Goal: Task Accomplishment & Management: Use online tool/utility

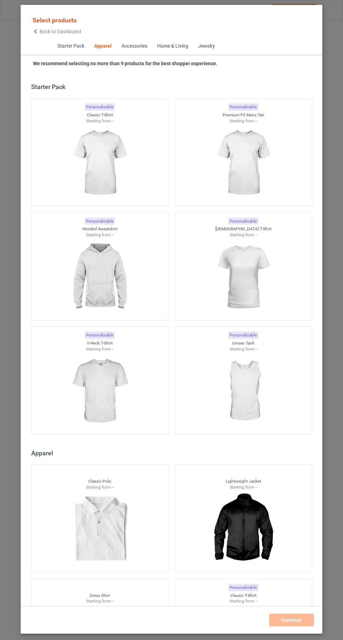
scroll to position [375, 0]
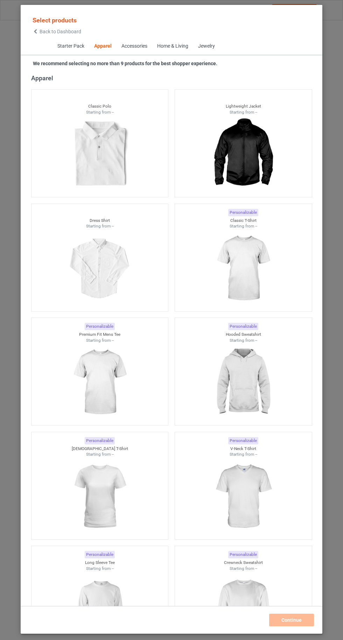
click at [255, 274] on img at bounding box center [243, 268] width 63 height 78
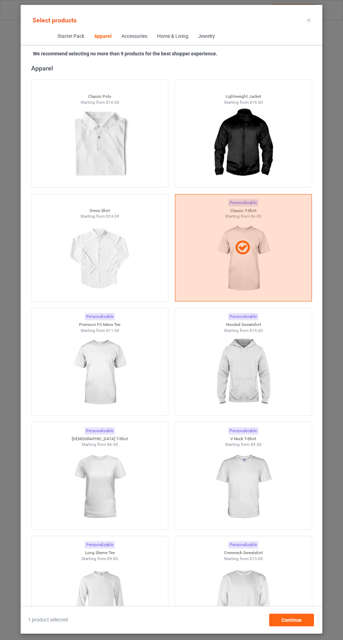
click at [254, 364] on img at bounding box center [243, 372] width 63 height 78
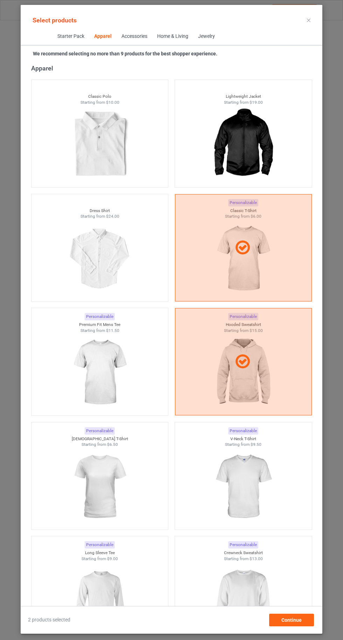
click at [110, 603] on img at bounding box center [99, 600] width 63 height 78
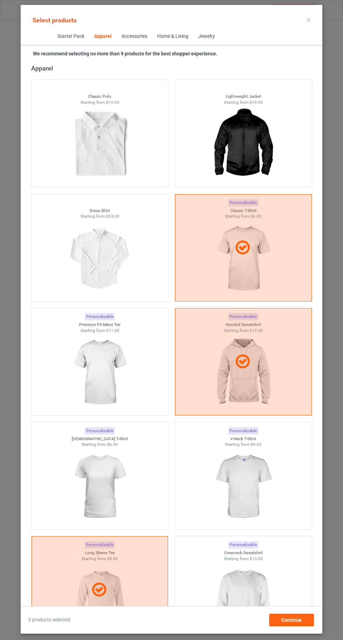
click at [243, 599] on img at bounding box center [243, 600] width 63 height 78
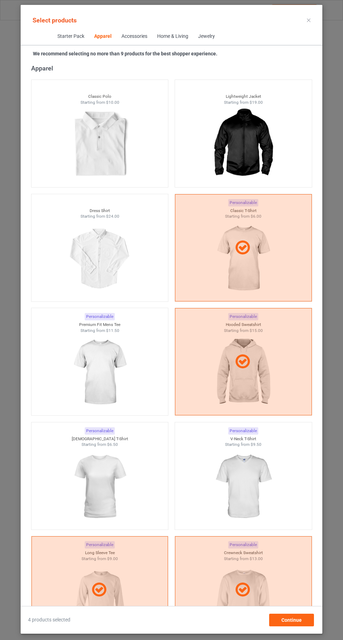
click at [257, 491] on img at bounding box center [243, 486] width 63 height 78
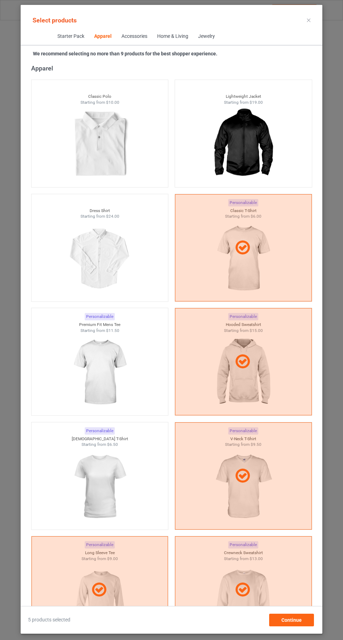
click at [106, 485] on img at bounding box center [99, 486] width 63 height 78
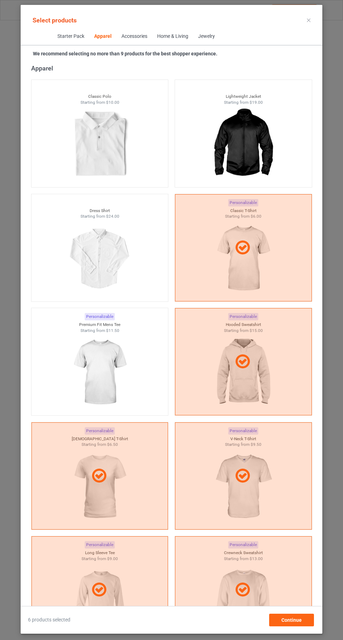
click at [91, 359] on img at bounding box center [99, 372] width 63 height 78
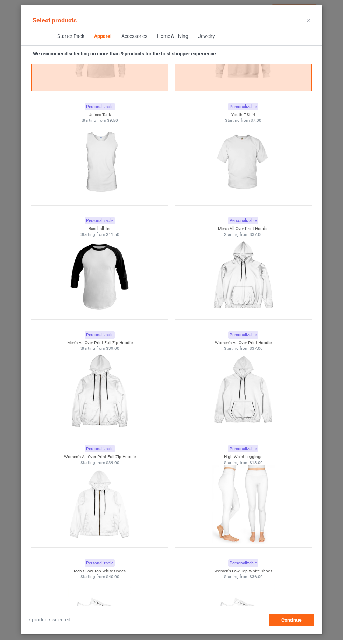
scroll to position [912, 0]
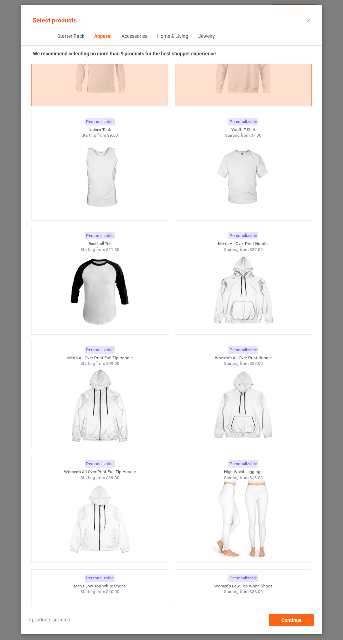
click at [241, 191] on img at bounding box center [243, 177] width 63 height 78
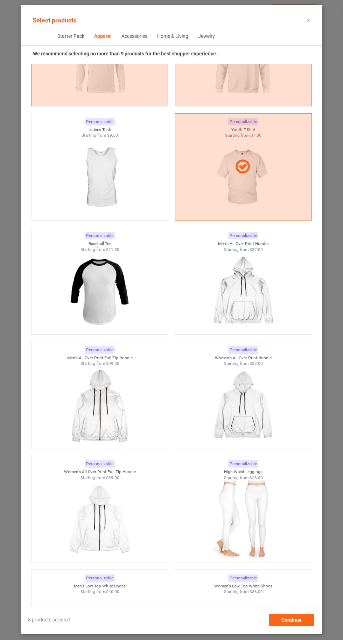
click at [309, 20] on icon at bounding box center [309, 21] width 4 height 4
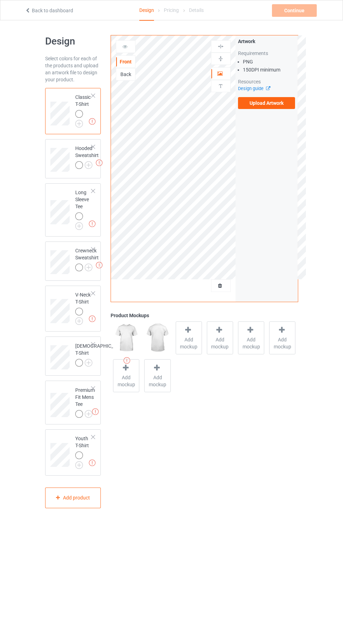
click at [267, 103] on label "Upload Artwork" at bounding box center [266, 103] width 57 height 12
click at [0, 0] on input "Upload Artwork" at bounding box center [0, 0] width 0 height 0
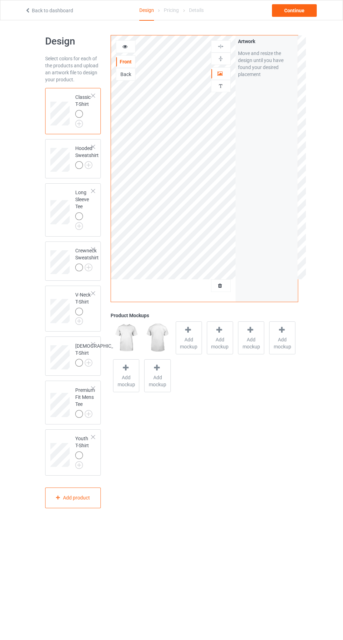
click at [0, 0] on img at bounding box center [0, 0] width 0 height 0
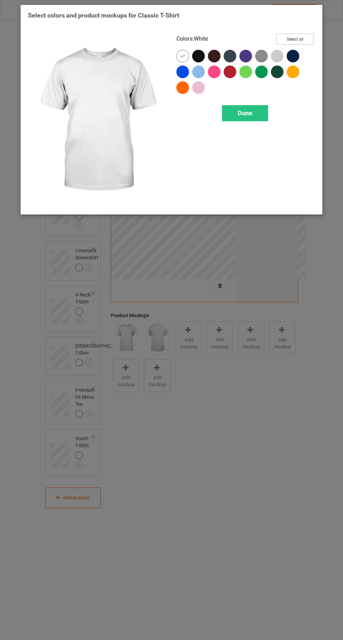
click at [299, 37] on button "Select all" at bounding box center [295, 39] width 38 height 11
click at [198, 56] on icon at bounding box center [198, 56] width 6 height 6
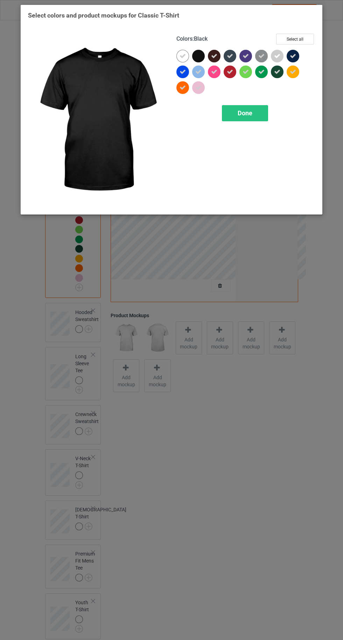
click at [214, 56] on icon at bounding box center [214, 56] width 6 height 6
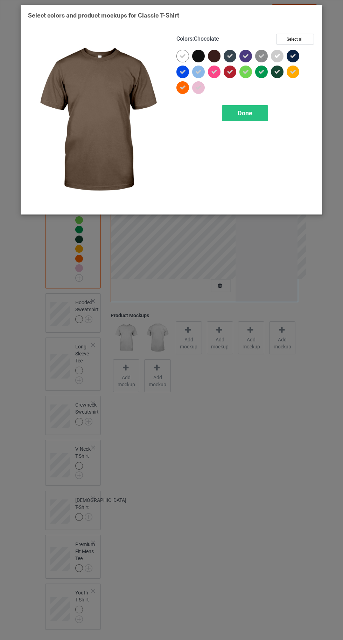
click at [230, 56] on icon at bounding box center [230, 56] width 6 height 6
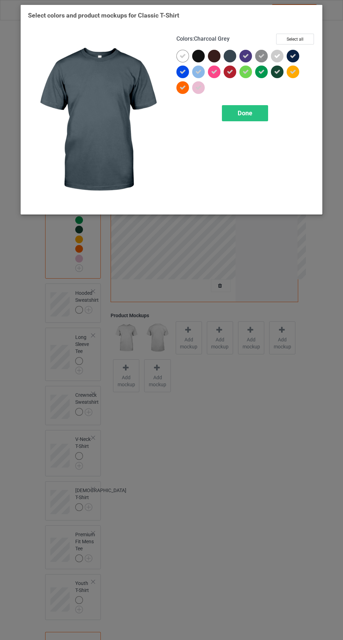
click at [247, 57] on icon at bounding box center [246, 56] width 6 height 6
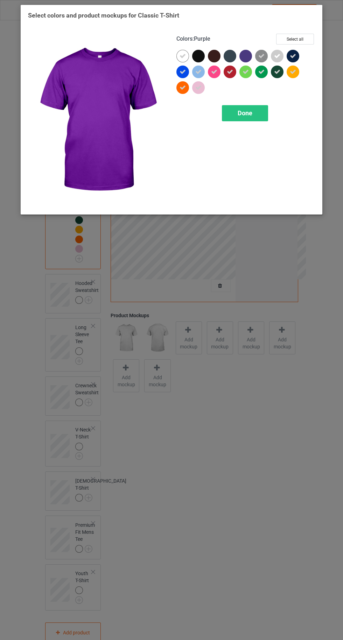
click at [291, 54] on icon at bounding box center [293, 56] width 6 height 6
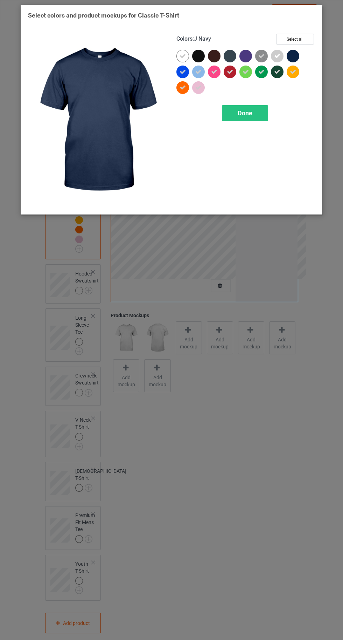
click at [240, 117] on div "Done" at bounding box center [245, 113] width 46 height 16
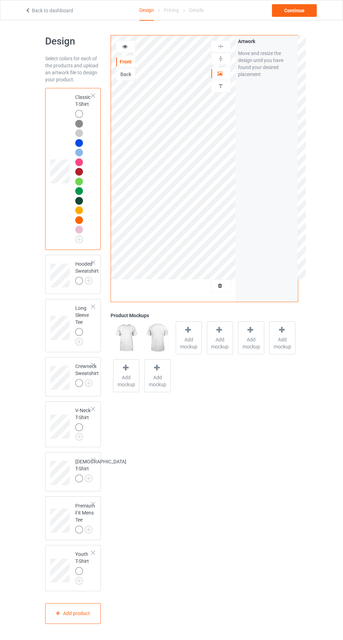
click at [0, 0] on img at bounding box center [0, 0] width 0 height 0
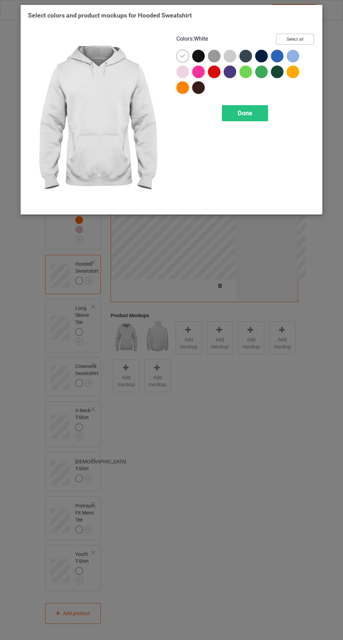
click at [310, 40] on button "Select all" at bounding box center [295, 39] width 38 height 11
click at [198, 56] on icon at bounding box center [198, 56] width 6 height 6
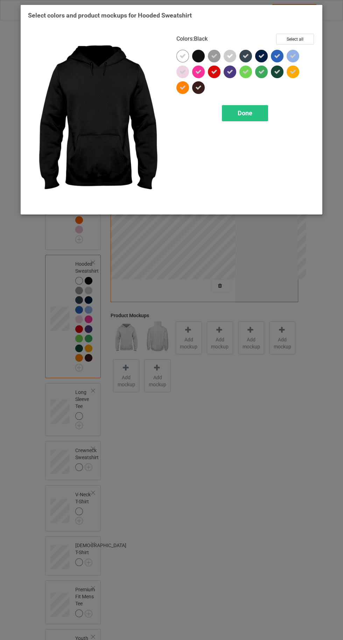
click at [261, 56] on icon at bounding box center [262, 56] width 6 height 6
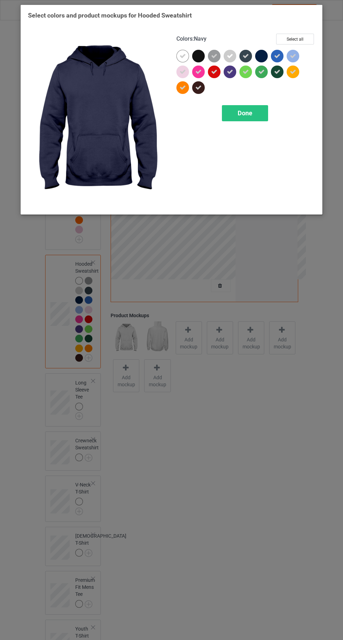
click at [199, 90] on icon at bounding box center [198, 87] width 6 height 6
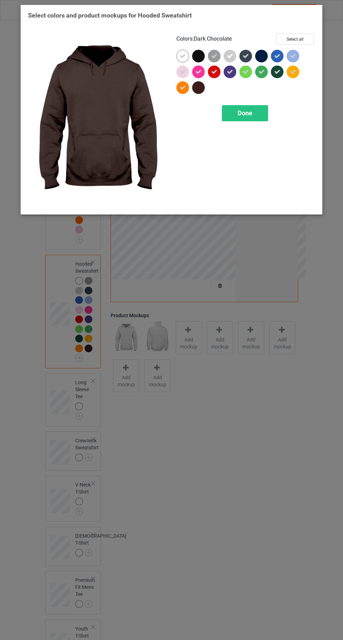
click at [249, 118] on div "Done" at bounding box center [245, 113] width 46 height 16
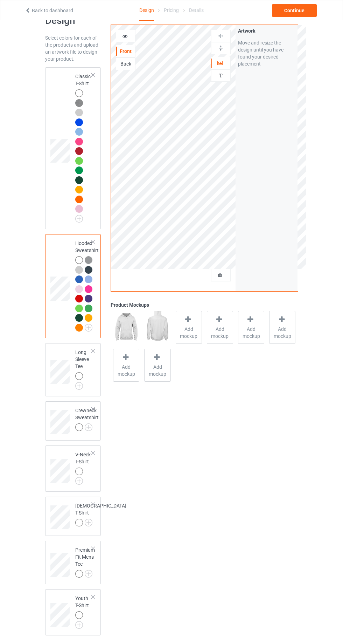
scroll to position [21, 0]
click at [0, 0] on img at bounding box center [0, 0] width 0 height 0
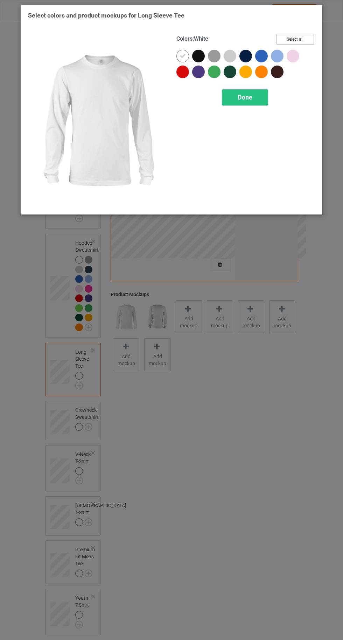
click at [294, 38] on button "Select all" at bounding box center [295, 39] width 38 height 11
click at [200, 55] on icon at bounding box center [198, 56] width 6 height 6
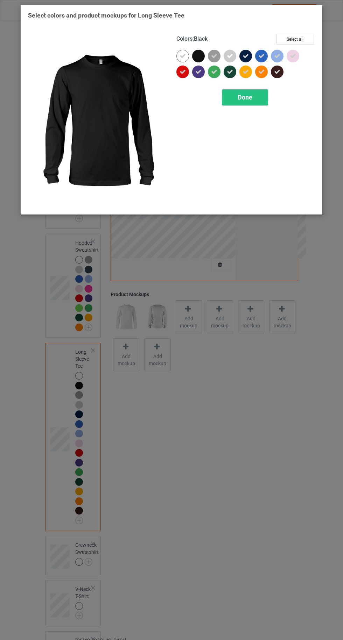
click at [261, 56] on icon at bounding box center [262, 56] width 6 height 6
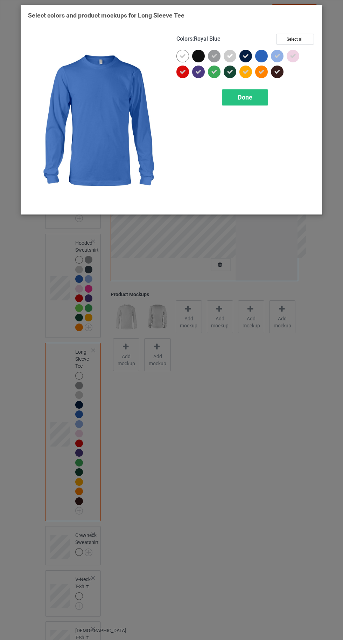
click at [247, 53] on icon at bounding box center [246, 56] width 6 height 6
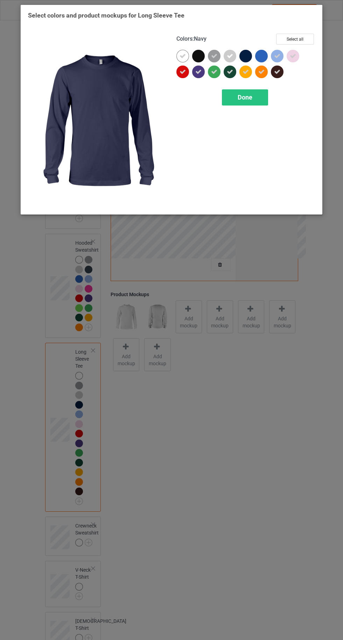
click at [247, 96] on span "Done" at bounding box center [245, 97] width 15 height 7
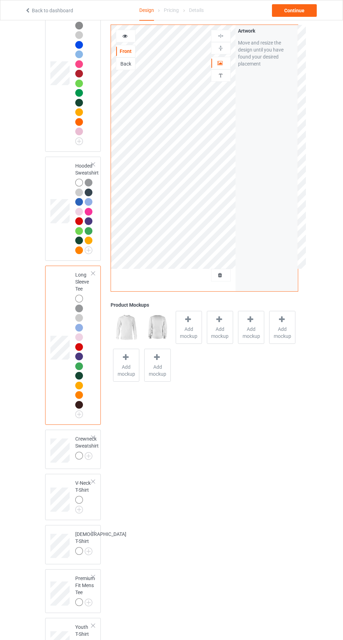
scroll to position [127, 0]
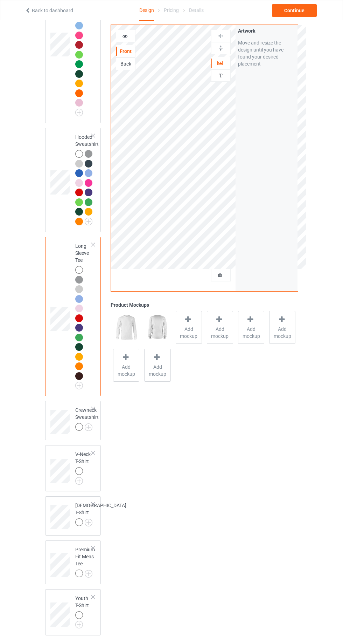
click at [0, 0] on img at bounding box center [0, 0] width 0 height 0
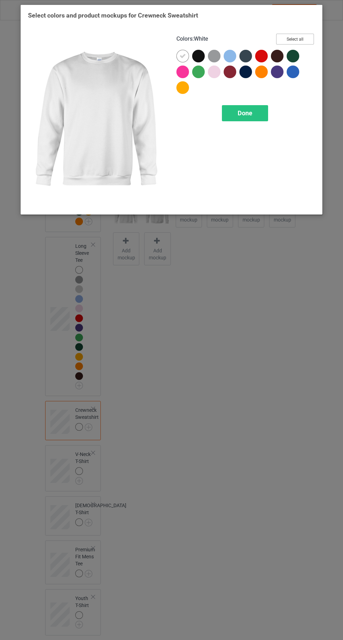
click at [292, 37] on button "Select all" at bounding box center [295, 39] width 38 height 11
click at [196, 58] on icon at bounding box center [198, 56] width 6 height 6
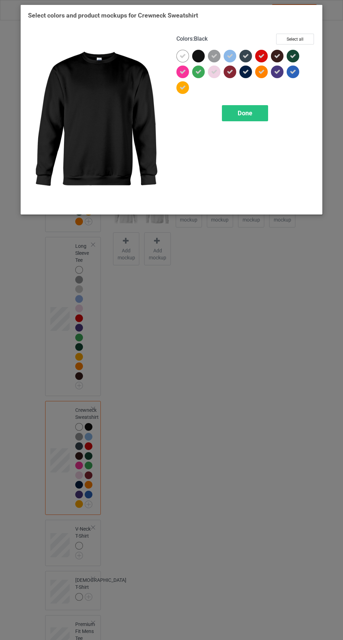
click at [245, 112] on span "Done" at bounding box center [245, 112] width 15 height 7
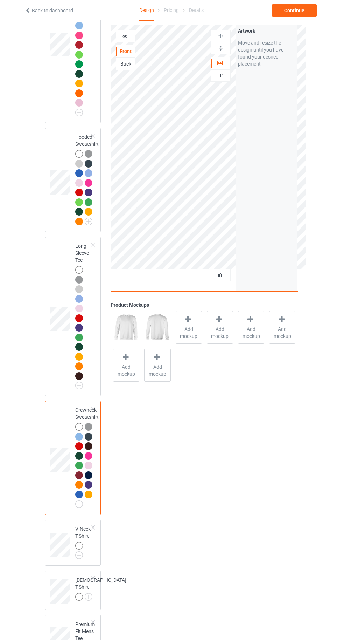
scroll to position [201, 0]
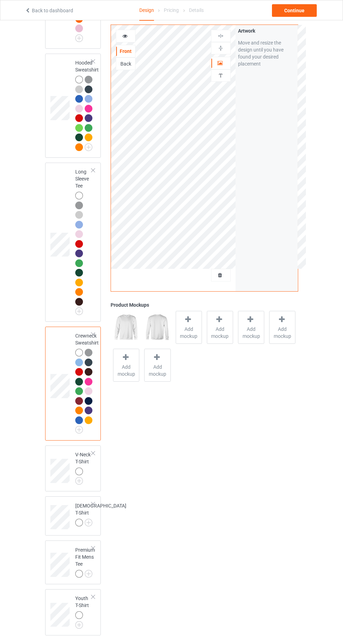
click at [0, 0] on img at bounding box center [0, 0] width 0 height 0
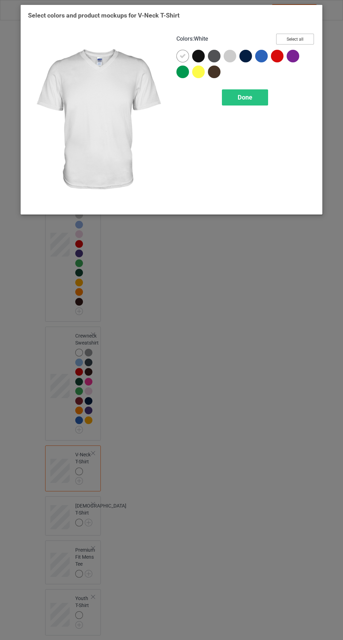
click at [303, 34] on button "Select all" at bounding box center [295, 39] width 38 height 11
click at [198, 56] on icon at bounding box center [198, 56] width 6 height 6
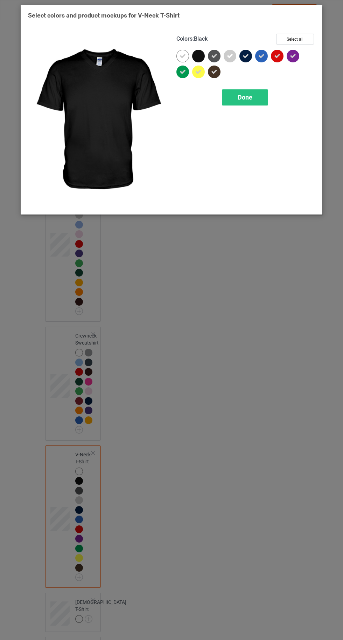
click at [246, 55] on icon at bounding box center [246, 56] width 6 height 6
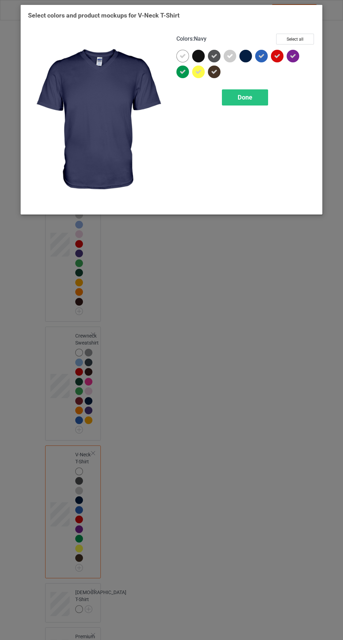
click at [239, 99] on span "Done" at bounding box center [245, 97] width 15 height 7
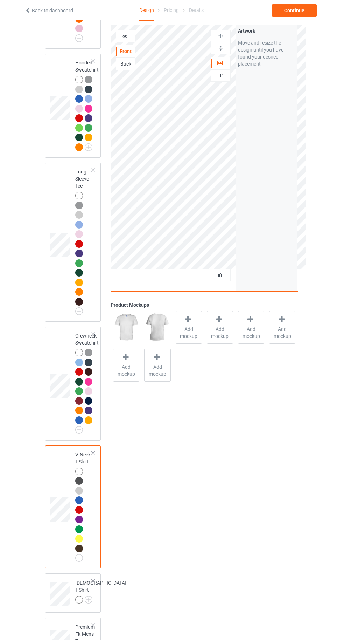
scroll to position [278, 0]
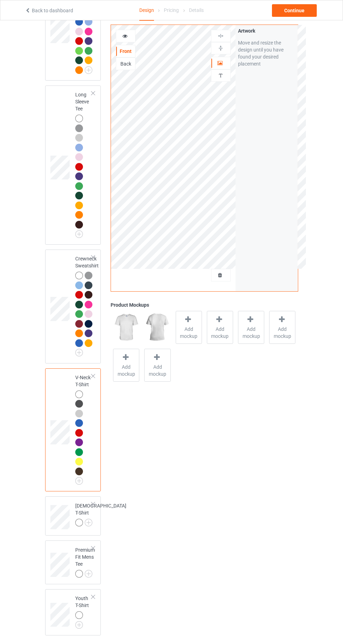
click at [0, 0] on img at bounding box center [0, 0] width 0 height 0
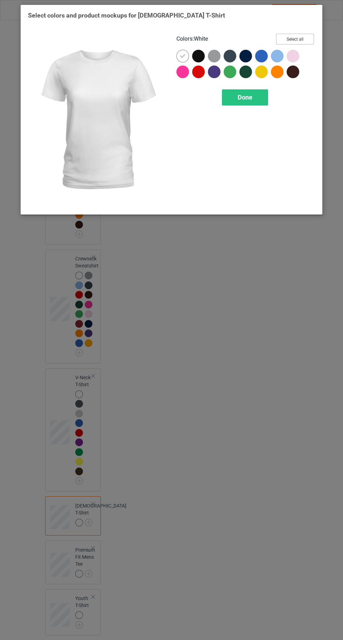
click at [294, 37] on button "Select all" at bounding box center [295, 39] width 38 height 11
click at [198, 56] on icon at bounding box center [198, 56] width 6 height 6
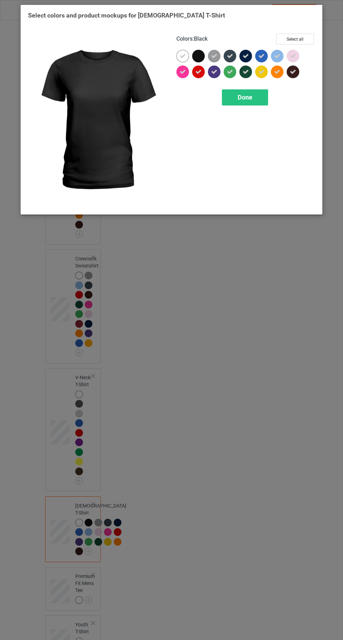
click at [246, 56] on icon at bounding box center [246, 56] width 6 height 6
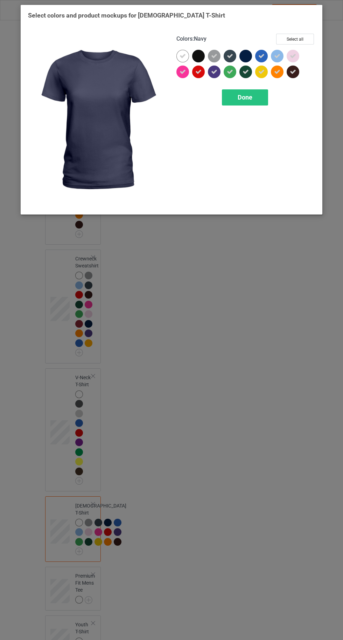
click at [246, 97] on span "Done" at bounding box center [245, 97] width 15 height 7
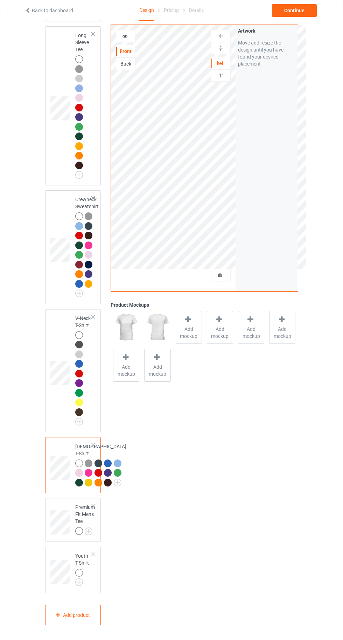
scroll to position [404, 0]
click at [0, 0] on img at bounding box center [0, 0] width 0 height 0
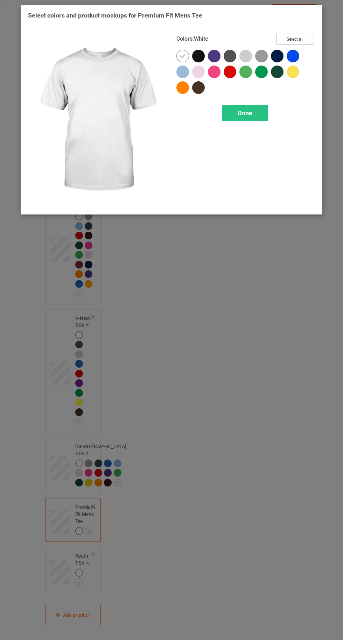
click at [303, 34] on button "Select all" at bounding box center [295, 39] width 38 height 11
click at [198, 56] on icon at bounding box center [198, 56] width 6 height 6
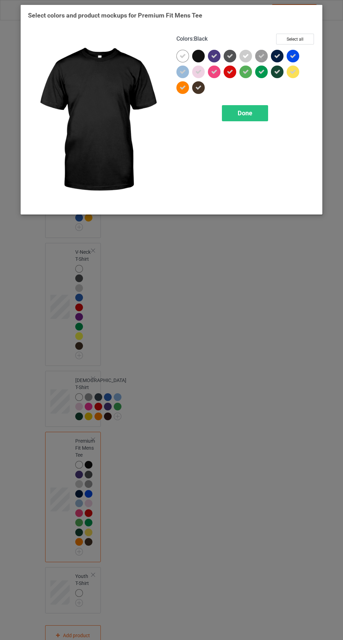
click at [214, 56] on icon at bounding box center [214, 56] width 6 height 6
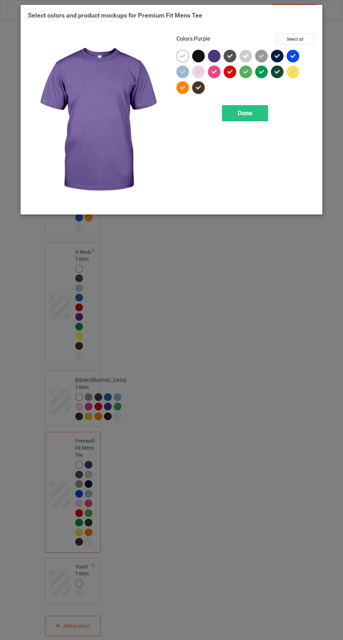
click at [232, 53] on icon at bounding box center [230, 56] width 6 height 6
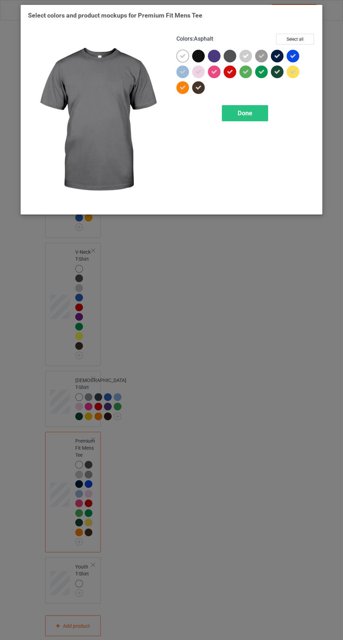
click at [292, 55] on icon at bounding box center [293, 56] width 6 height 6
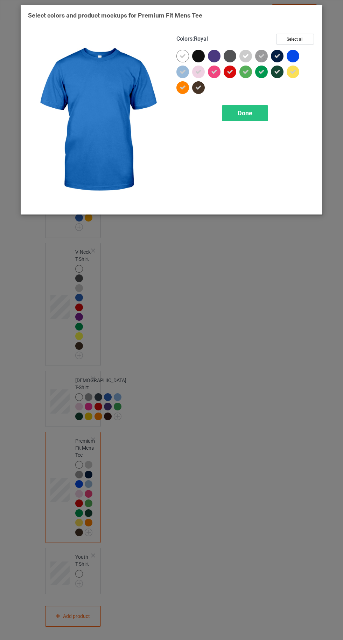
click at [254, 109] on div "Done" at bounding box center [245, 113] width 46 height 16
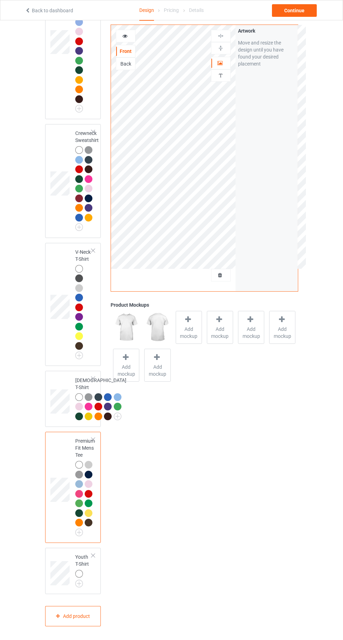
scroll to position [471, 0]
click at [0, 0] on img at bounding box center [0, 0] width 0 height 0
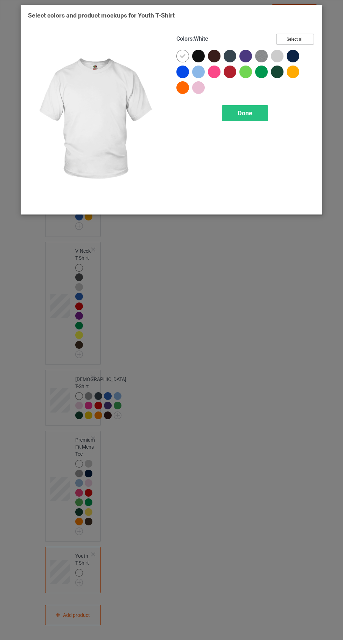
click at [301, 37] on button "Select all" at bounding box center [295, 39] width 38 height 11
click at [198, 52] on div at bounding box center [198, 56] width 13 height 13
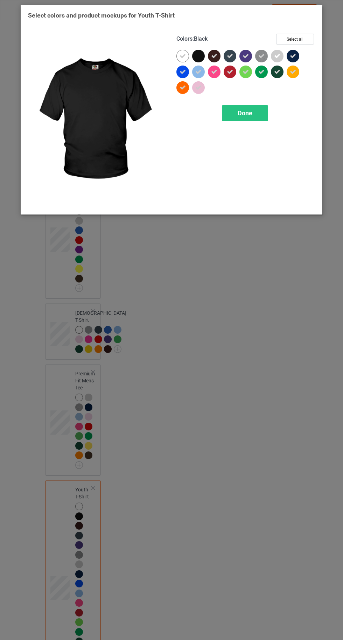
click at [214, 53] on icon at bounding box center [214, 56] width 6 height 6
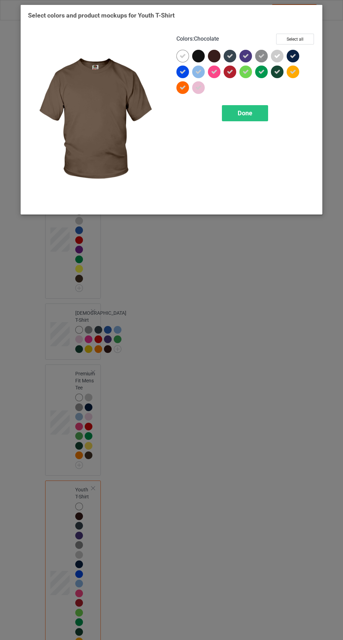
click at [227, 58] on icon at bounding box center [230, 56] width 6 height 6
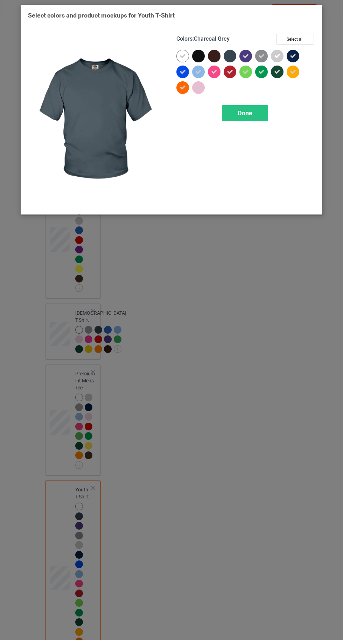
click at [293, 56] on icon at bounding box center [293, 56] width 6 height 6
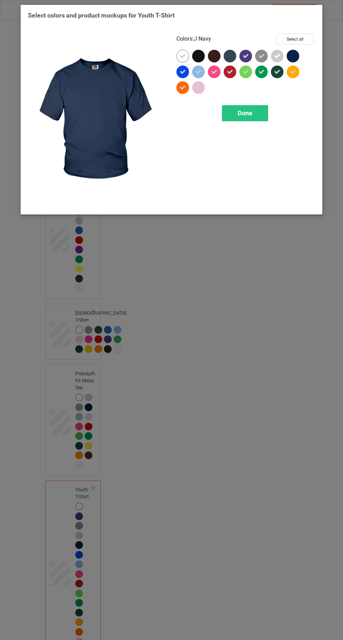
click at [245, 112] on span "Done" at bounding box center [245, 112] width 15 height 7
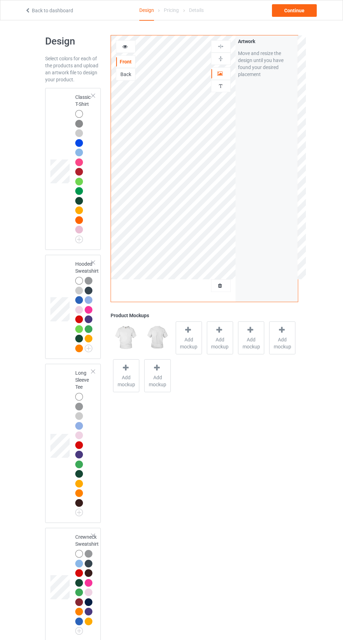
click at [75, 115] on div at bounding box center [79, 114] width 8 height 8
click at [192, 332] on icon at bounding box center [188, 329] width 9 height 7
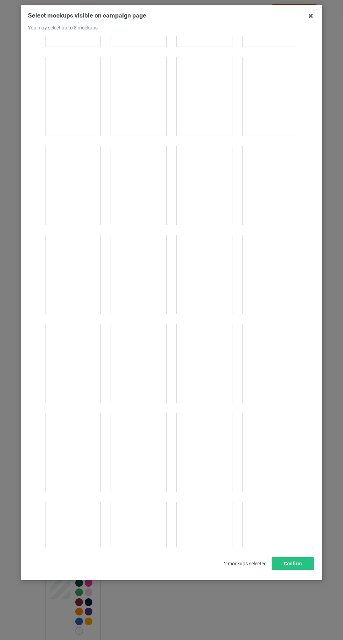
scroll to position [7644, 0]
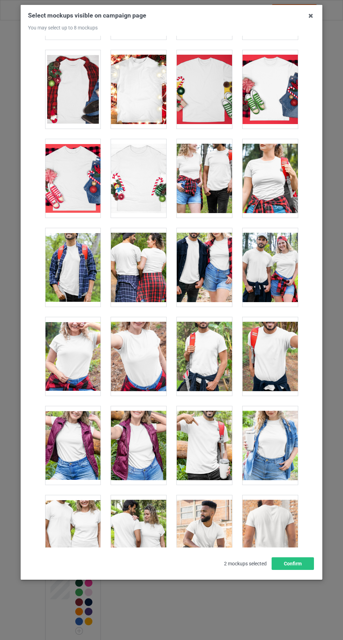
click at [133, 343] on div at bounding box center [138, 356] width 55 height 78
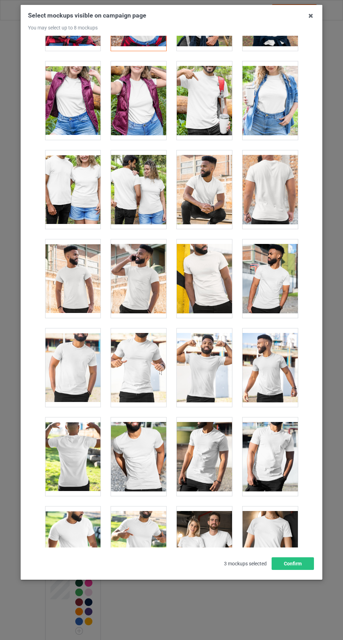
scroll to position [7988, 0]
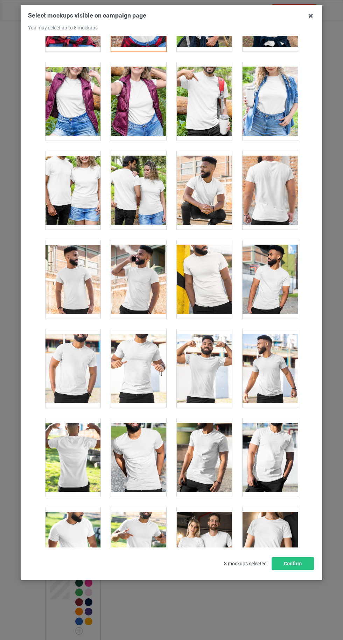
click at [202, 351] on div at bounding box center [204, 368] width 55 height 78
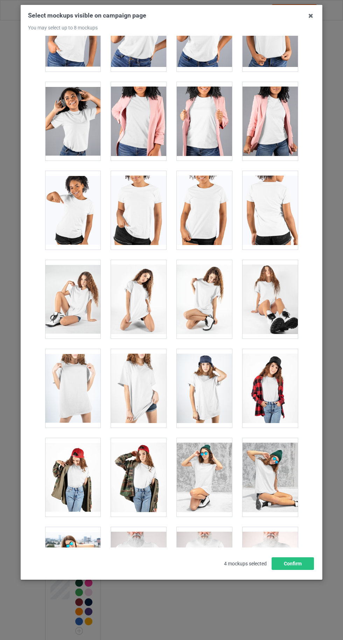
scroll to position [9208, 0]
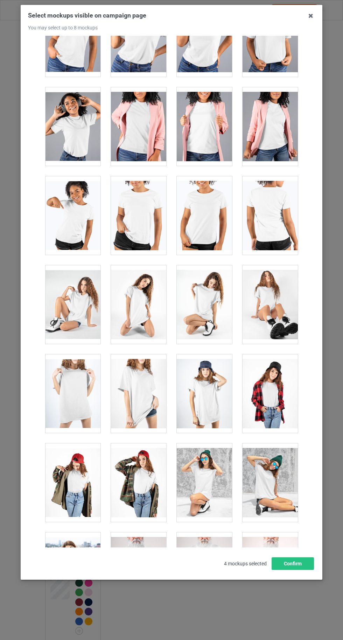
click at [141, 382] on div at bounding box center [138, 393] width 55 height 78
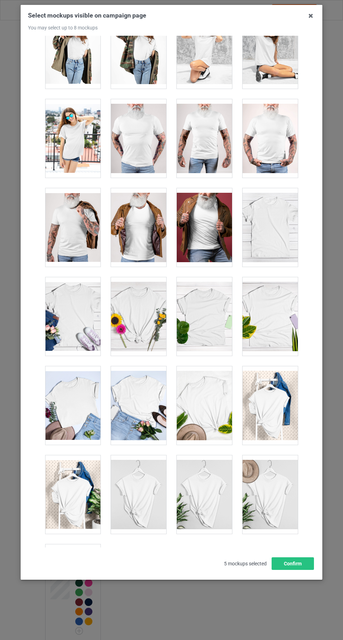
scroll to position [9660, 0]
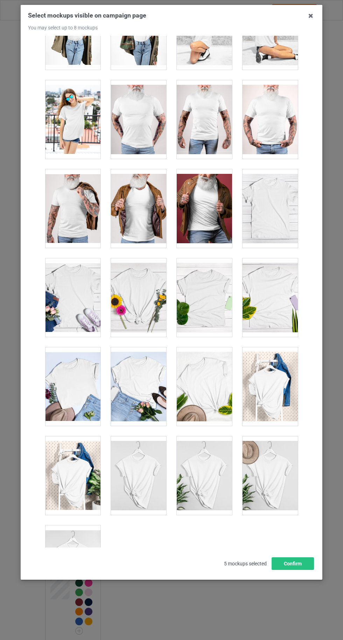
click at [75, 547] on div at bounding box center [72, 564] width 55 height 78
click at [307, 570] on button "Confirm" at bounding box center [293, 563] width 42 height 13
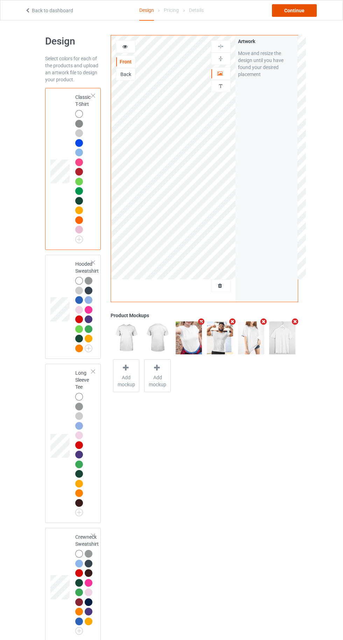
click at [298, 8] on div "Continue" at bounding box center [294, 10] width 45 height 13
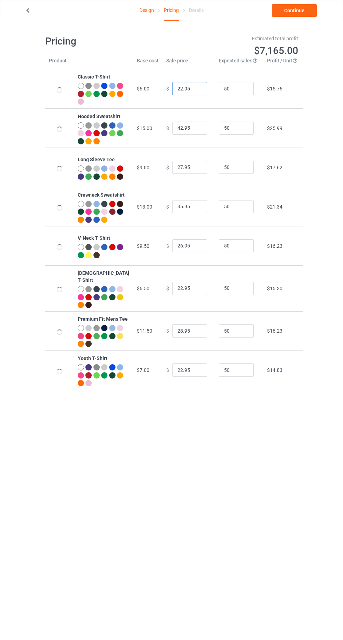
click at [178, 88] on input "22.95" at bounding box center [189, 88] width 35 height 13
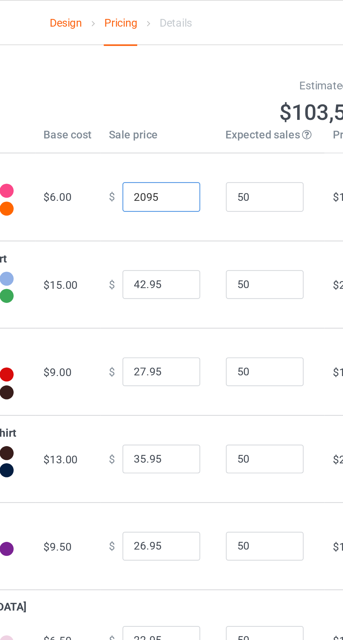
type input "20.95"
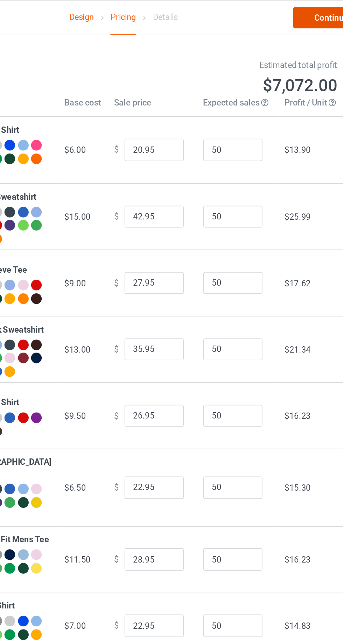
click at [293, 12] on link "Continue" at bounding box center [294, 10] width 45 height 13
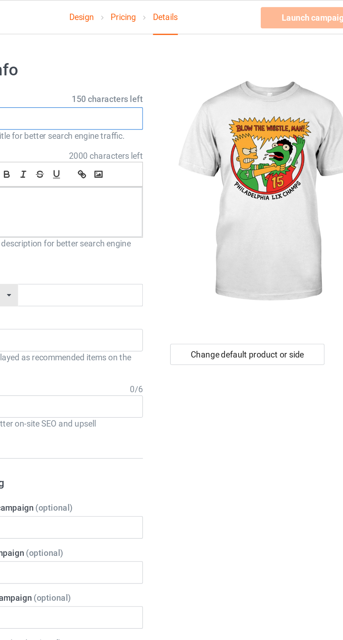
click at [143, 71] on input "text" at bounding box center [114, 69] width 138 height 13
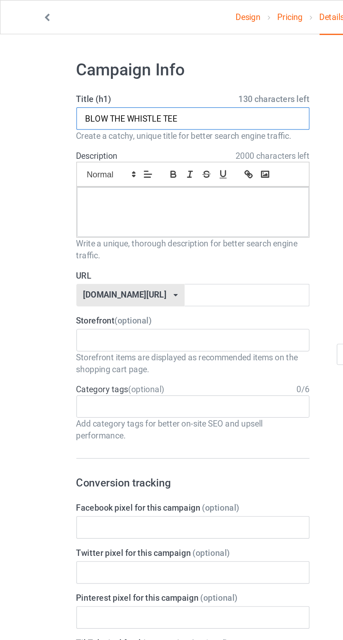
type input "BLOW THE WHISTLE TEE"
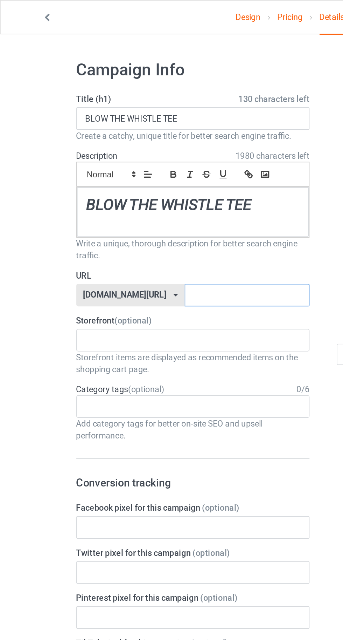
click at [133, 173] on input "text" at bounding box center [146, 174] width 74 height 13
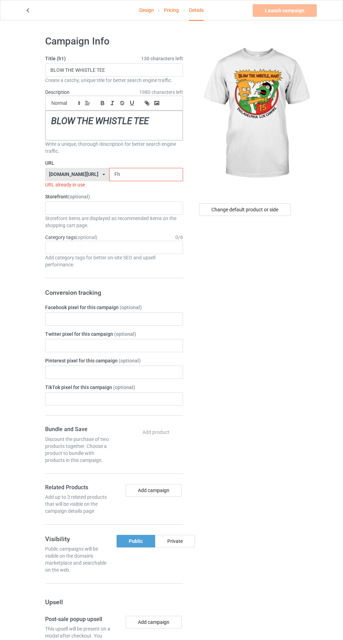
type input "Fh"
click at [154, 121] on h1 "BLOW THE WHISTLE TEE" at bounding box center [114, 121] width 126 height 12
click at [138, 176] on input "Fh" at bounding box center [146, 174] width 74 height 13
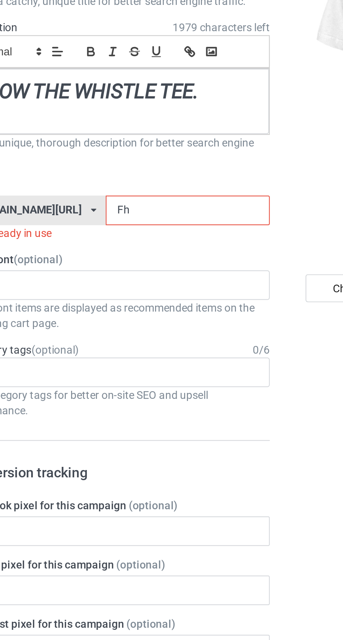
type input "Fhf"
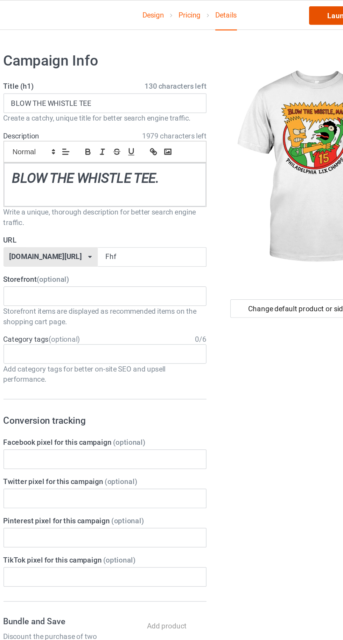
click at [263, 9] on link "Launch campaign" at bounding box center [285, 10] width 64 height 13
